Goal: Information Seeking & Learning: Learn about a topic

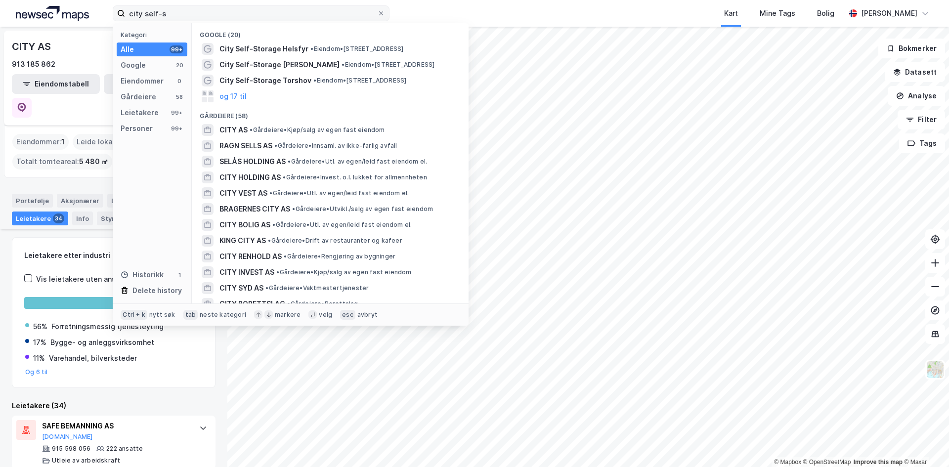
scroll to position [395, 0]
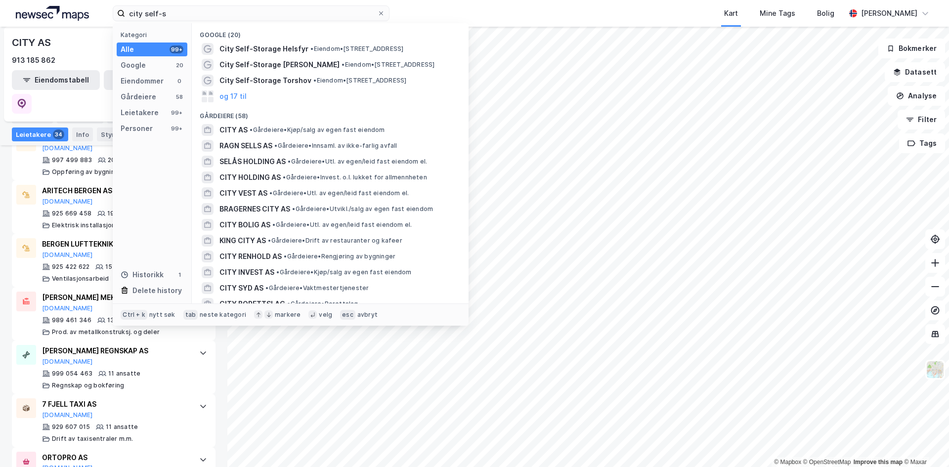
click at [56, 9] on div "city self-s Kategori Alle 99+ Google 20 Eiendommer 0 Gårdeiere 58 Leietakere 99…" at bounding box center [474, 13] width 949 height 27
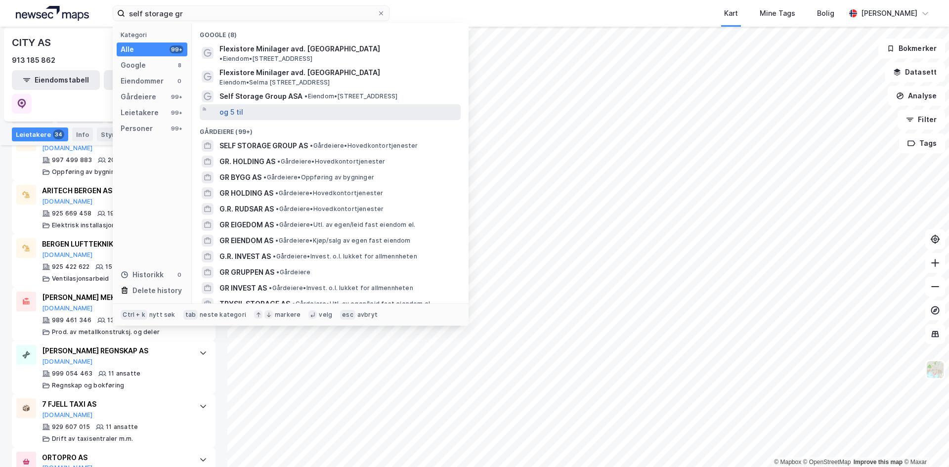
click at [228, 106] on button "og 5 til" at bounding box center [231, 112] width 24 height 12
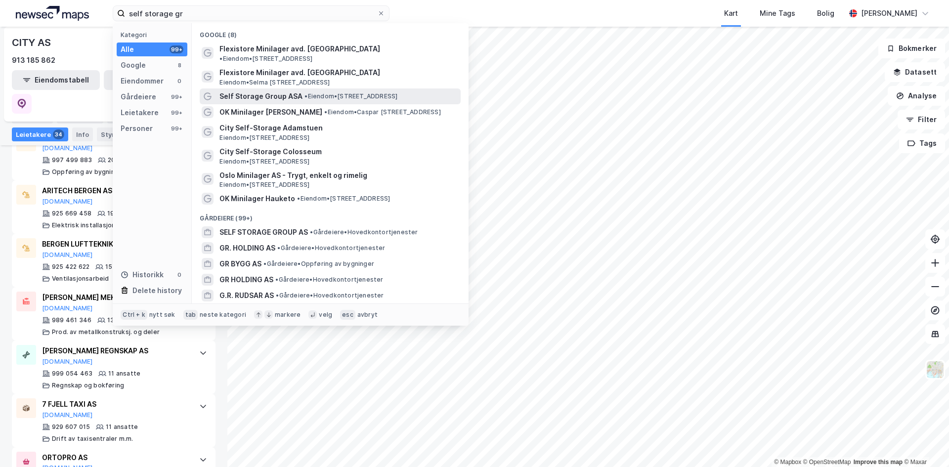
click at [233, 90] on span "Self Storage Group ASA" at bounding box center [260, 96] width 83 height 12
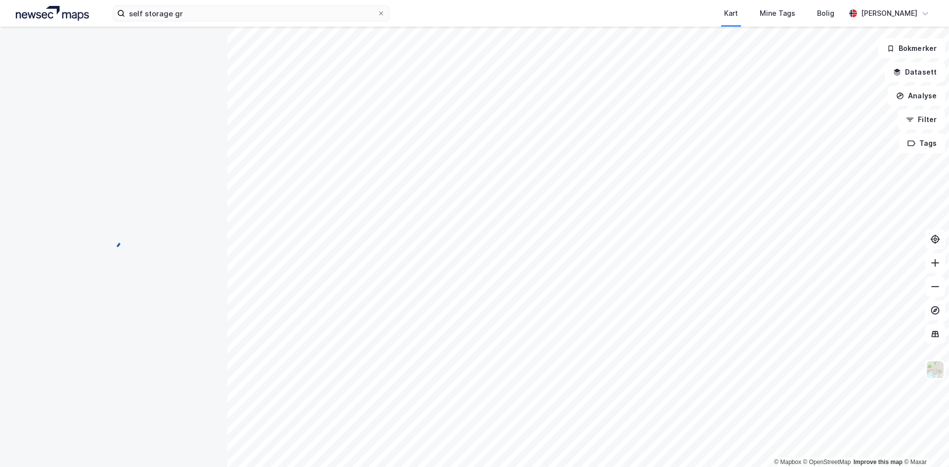
scroll to position [1, 0]
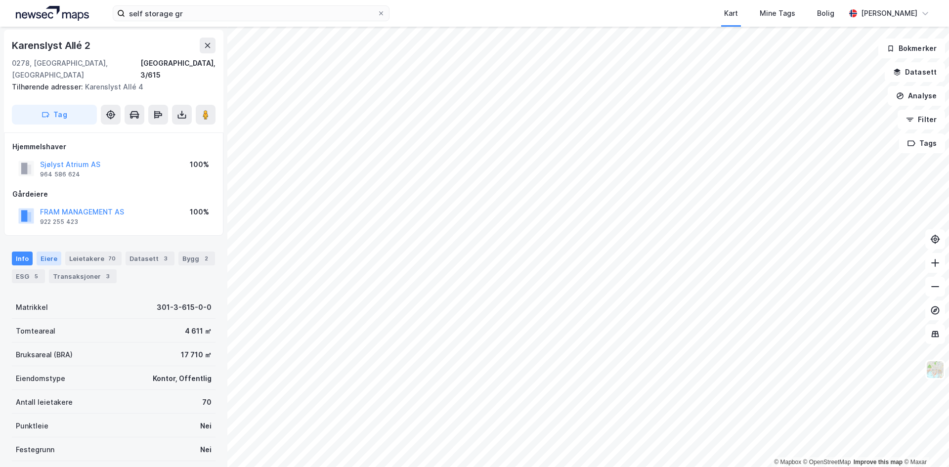
click at [53, 252] on div "Eiere" at bounding box center [49, 259] width 25 height 14
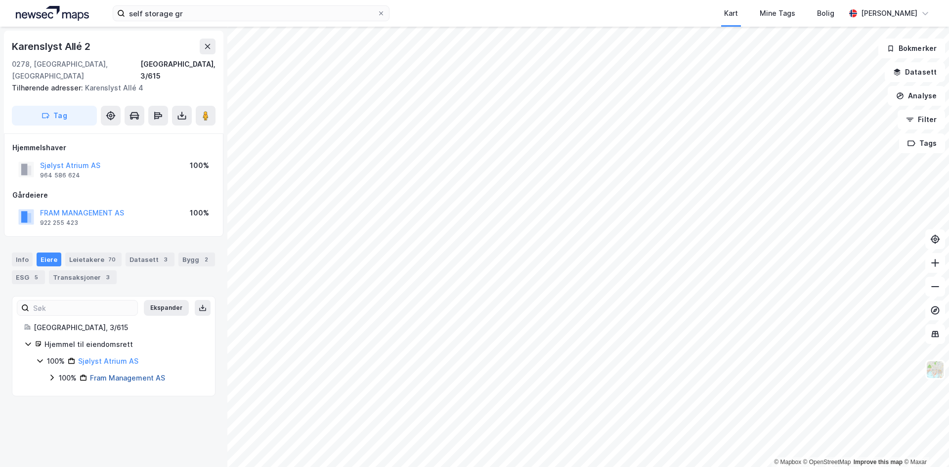
click at [110, 374] on link "Fram Management AS" at bounding box center [127, 378] width 75 height 8
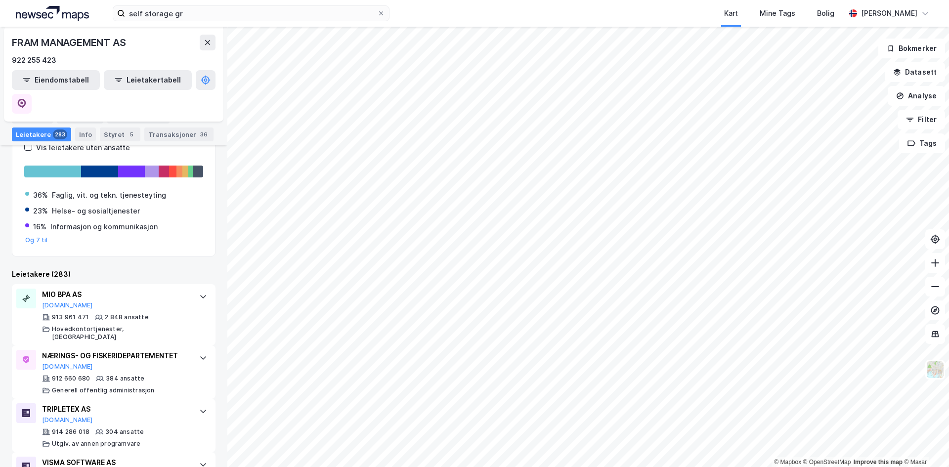
scroll to position [198, 0]
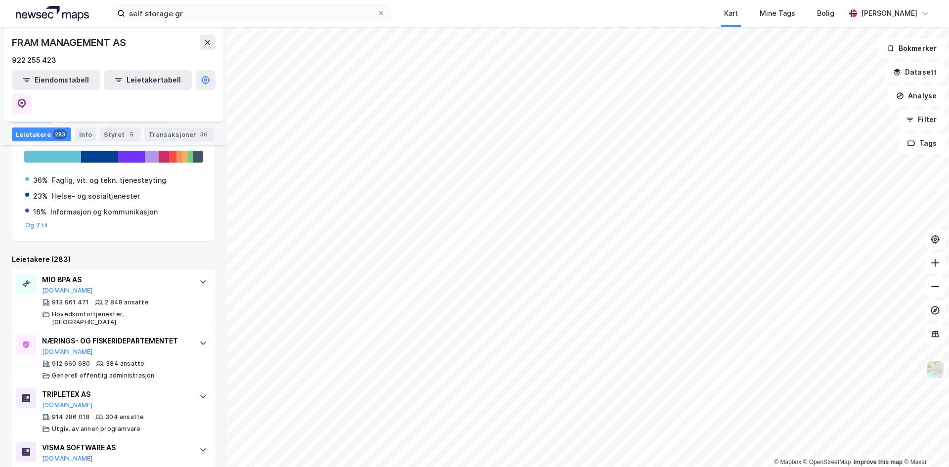
click at [21, 115] on div "Portefølje" at bounding box center [32, 117] width 41 height 14
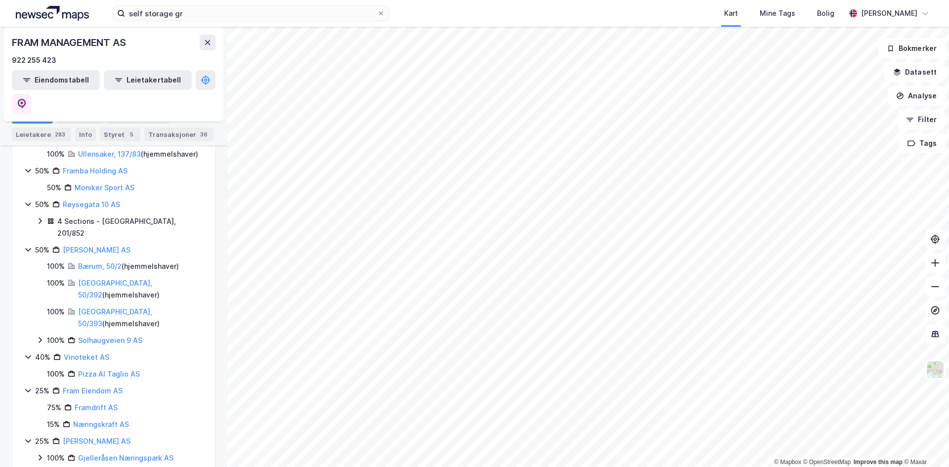
scroll to position [1135, 0]
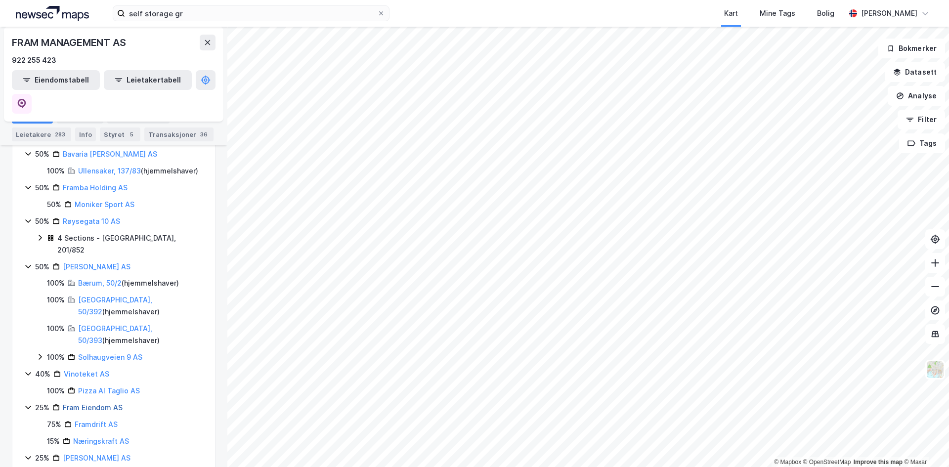
click at [81, 403] on link "Fram Eiendom AS" at bounding box center [93, 407] width 60 height 8
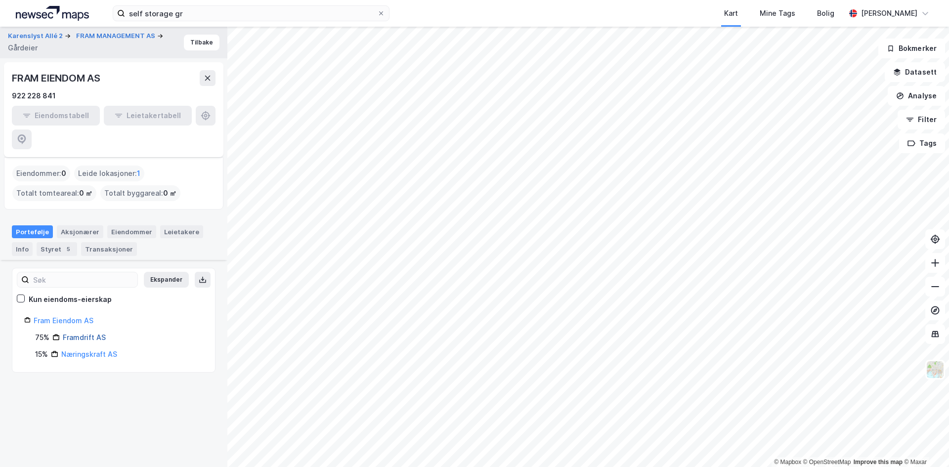
click at [77, 333] on link "Framdrift AS" at bounding box center [84, 337] width 43 height 8
click at [74, 350] on link "Næringskraft AS" at bounding box center [89, 354] width 56 height 8
click at [74, 225] on div "Aksjonærer" at bounding box center [80, 231] width 46 height 13
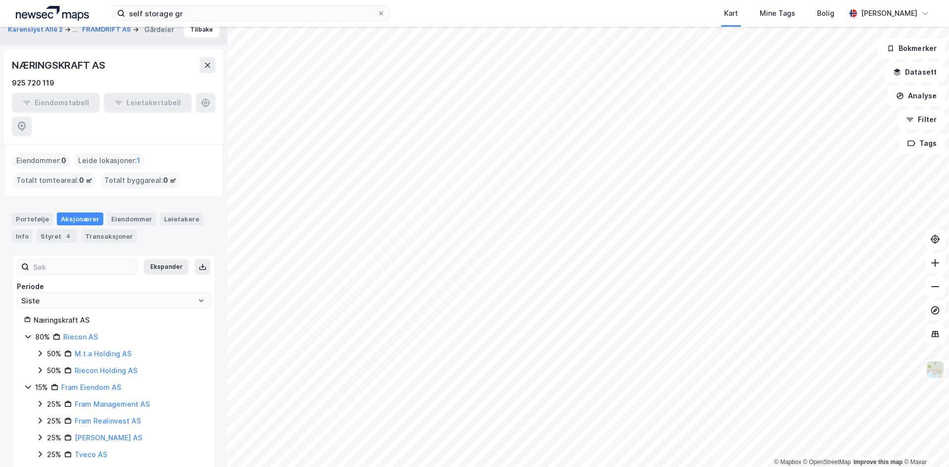
scroll to position [23, 0]
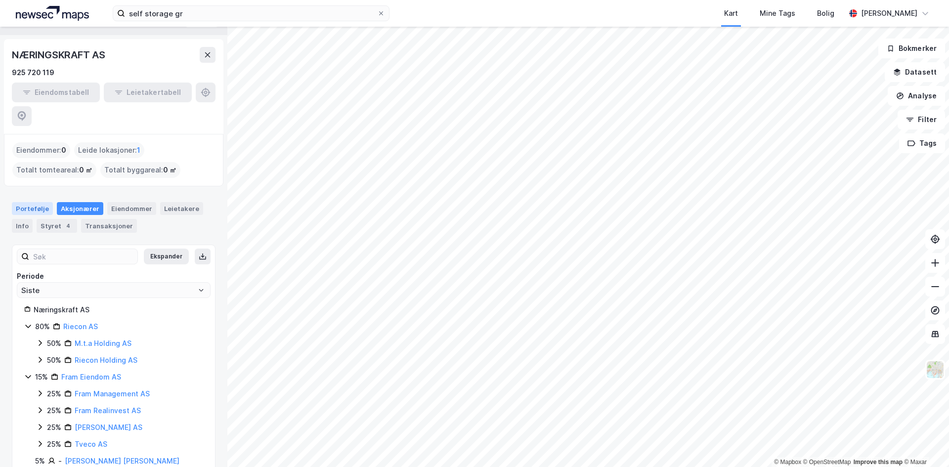
click at [26, 202] on div "Portefølje" at bounding box center [32, 208] width 41 height 13
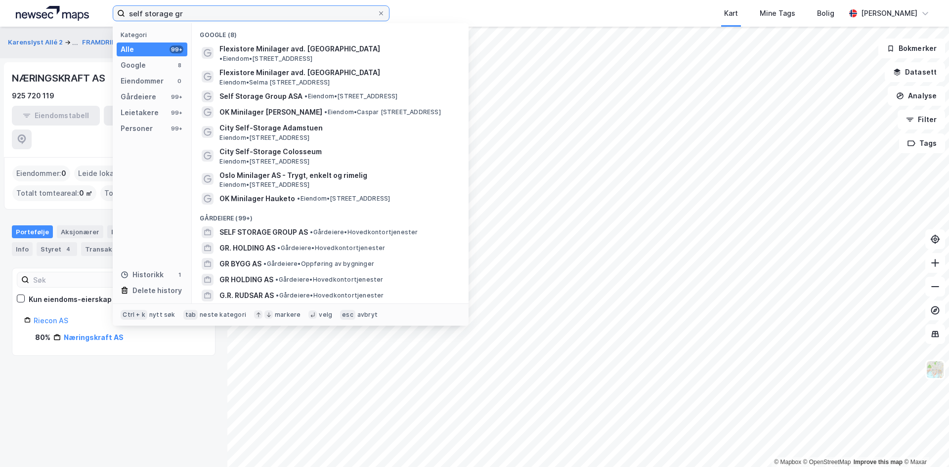
drag, startPoint x: 205, startPoint y: 15, endPoint x: 94, endPoint y: 18, distance: 111.2
click at [94, 18] on div "self storage gr Kategori Alle 99+ Google 8 Eiendommer 0 Gårdeiere 99+ Leietaker…" at bounding box center [474, 13] width 949 height 27
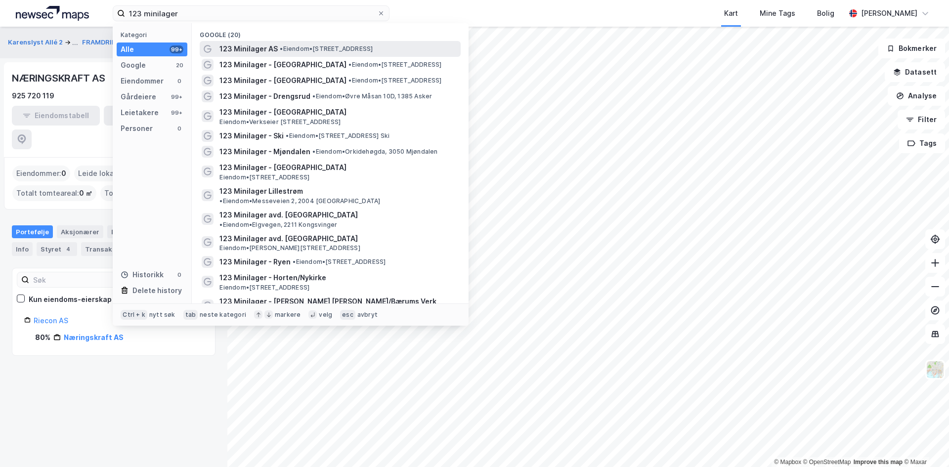
click at [336, 49] on span "• Eiendom • [STREET_ADDRESS]" at bounding box center [326, 49] width 93 height 8
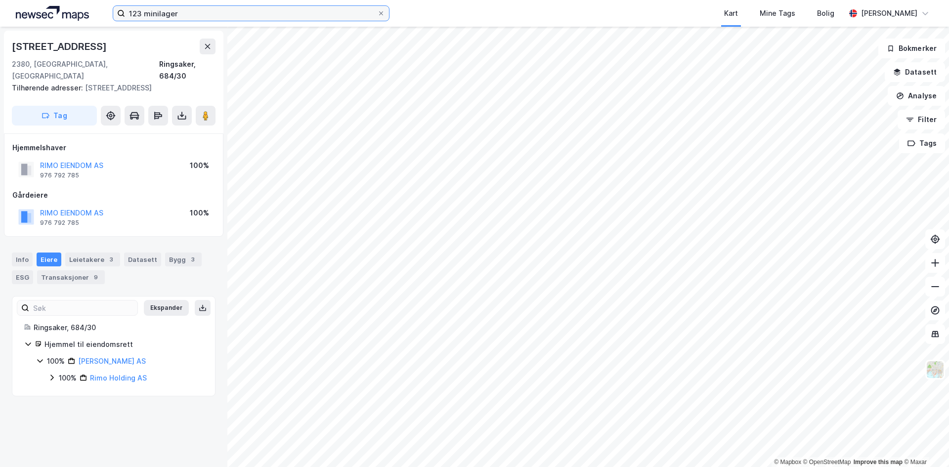
click at [195, 11] on input "123 minilager" at bounding box center [251, 13] width 252 height 15
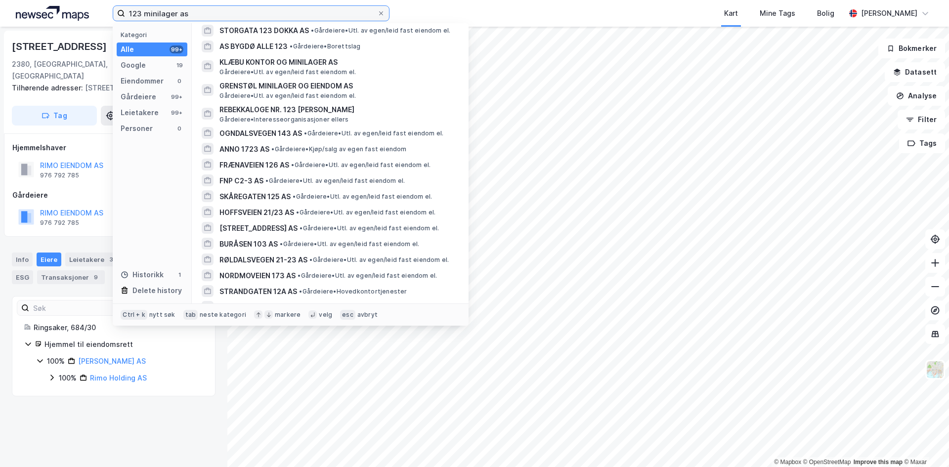
scroll to position [939, 0]
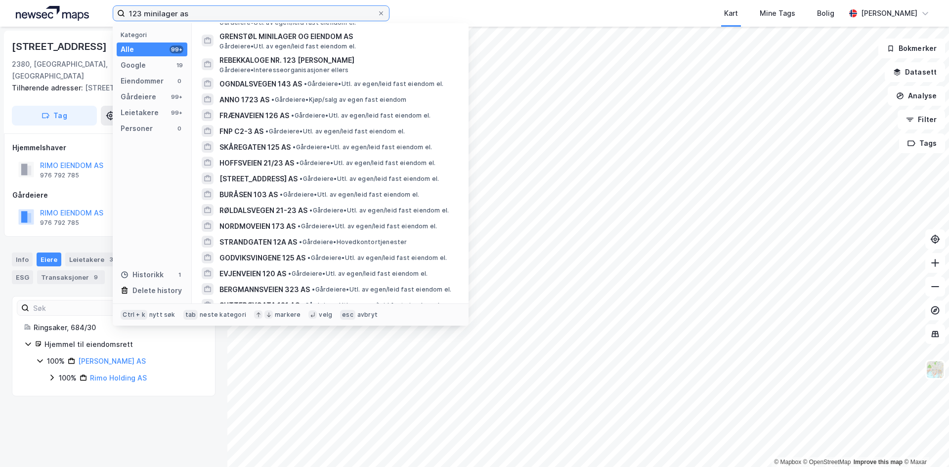
type input "123 minilager as"
